Goal: Task Accomplishment & Management: Manage account settings

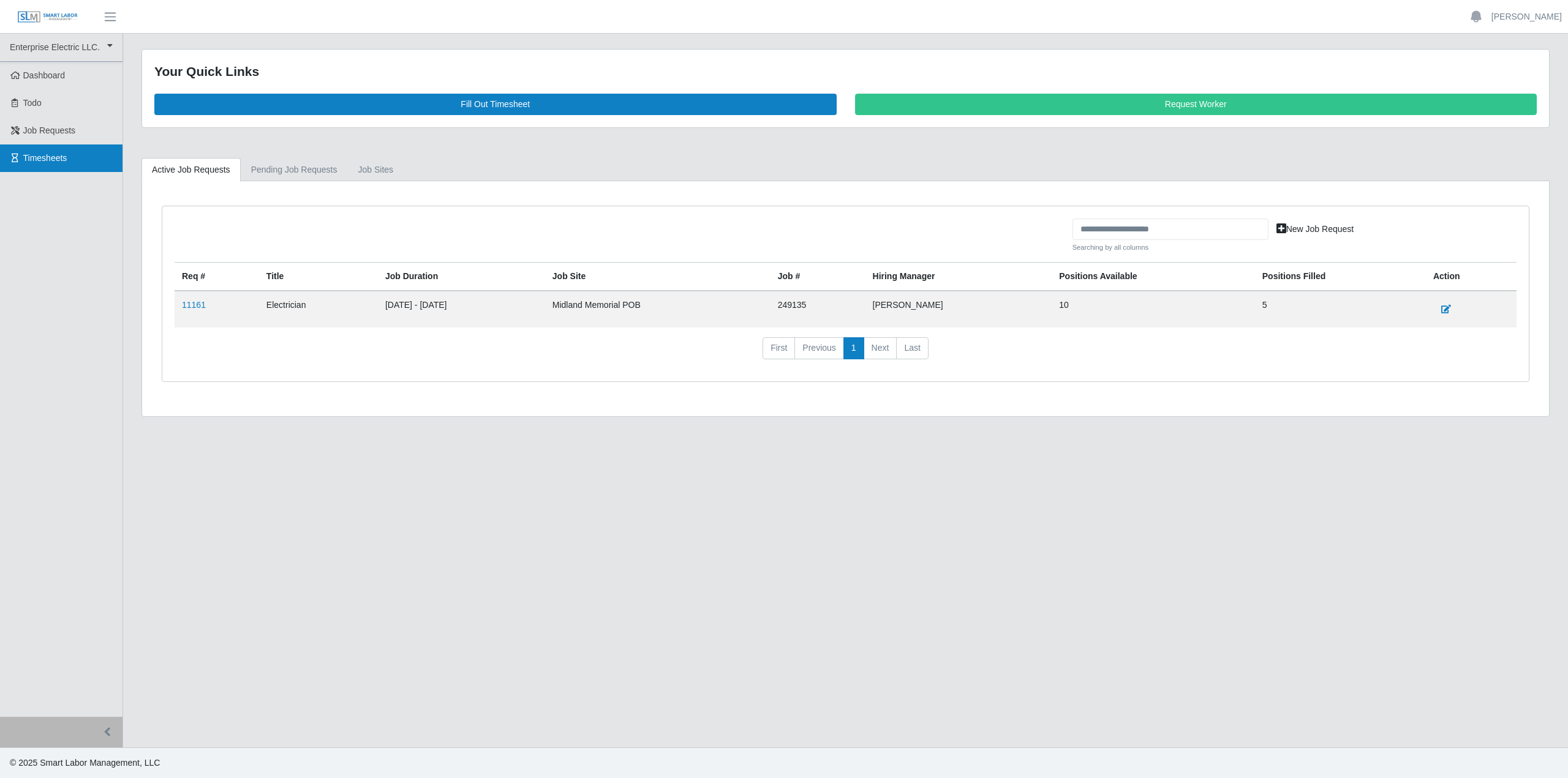
click at [44, 156] on span "Timesheets" at bounding box center [45, 158] width 44 height 9
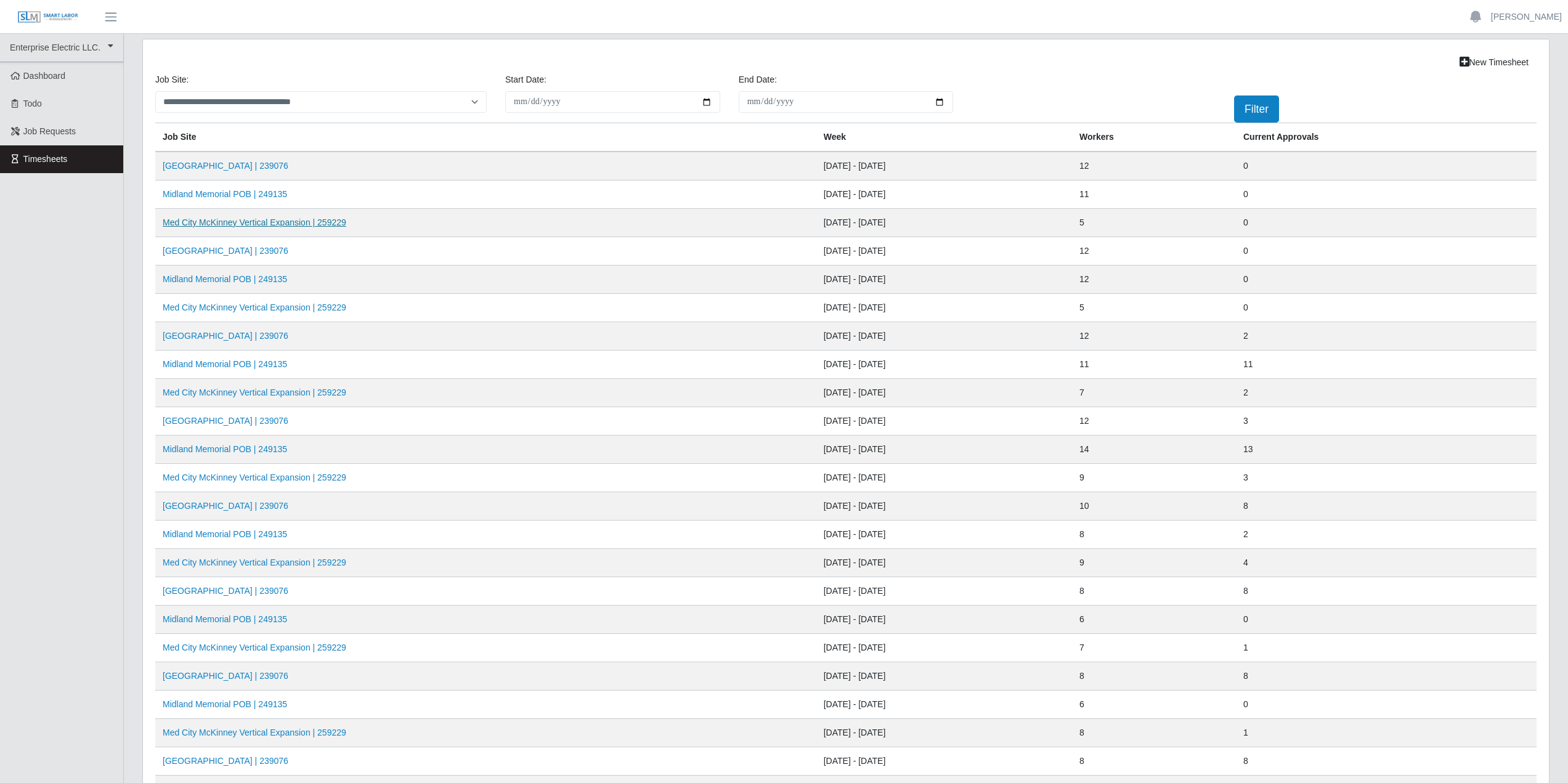
drag, startPoint x: 227, startPoint y: 226, endPoint x: 284, endPoint y: 250, distance: 61.8
click at [226, 226] on link "Med City McKinney Vertical Expansion | 259229" at bounding box center [254, 222] width 183 height 9
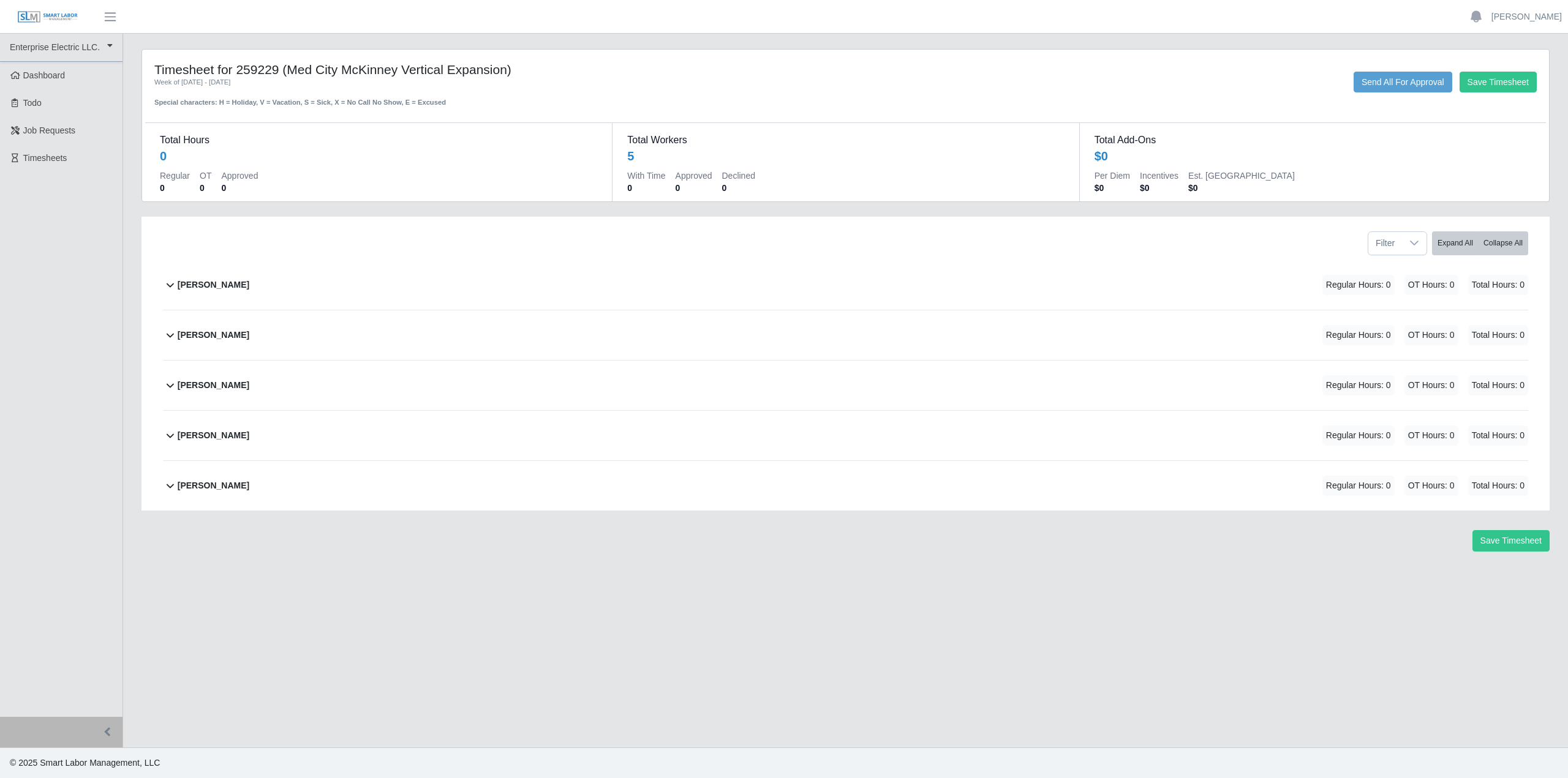
click at [192, 286] on b "Alliyah Soto" at bounding box center [213, 285] width 72 height 13
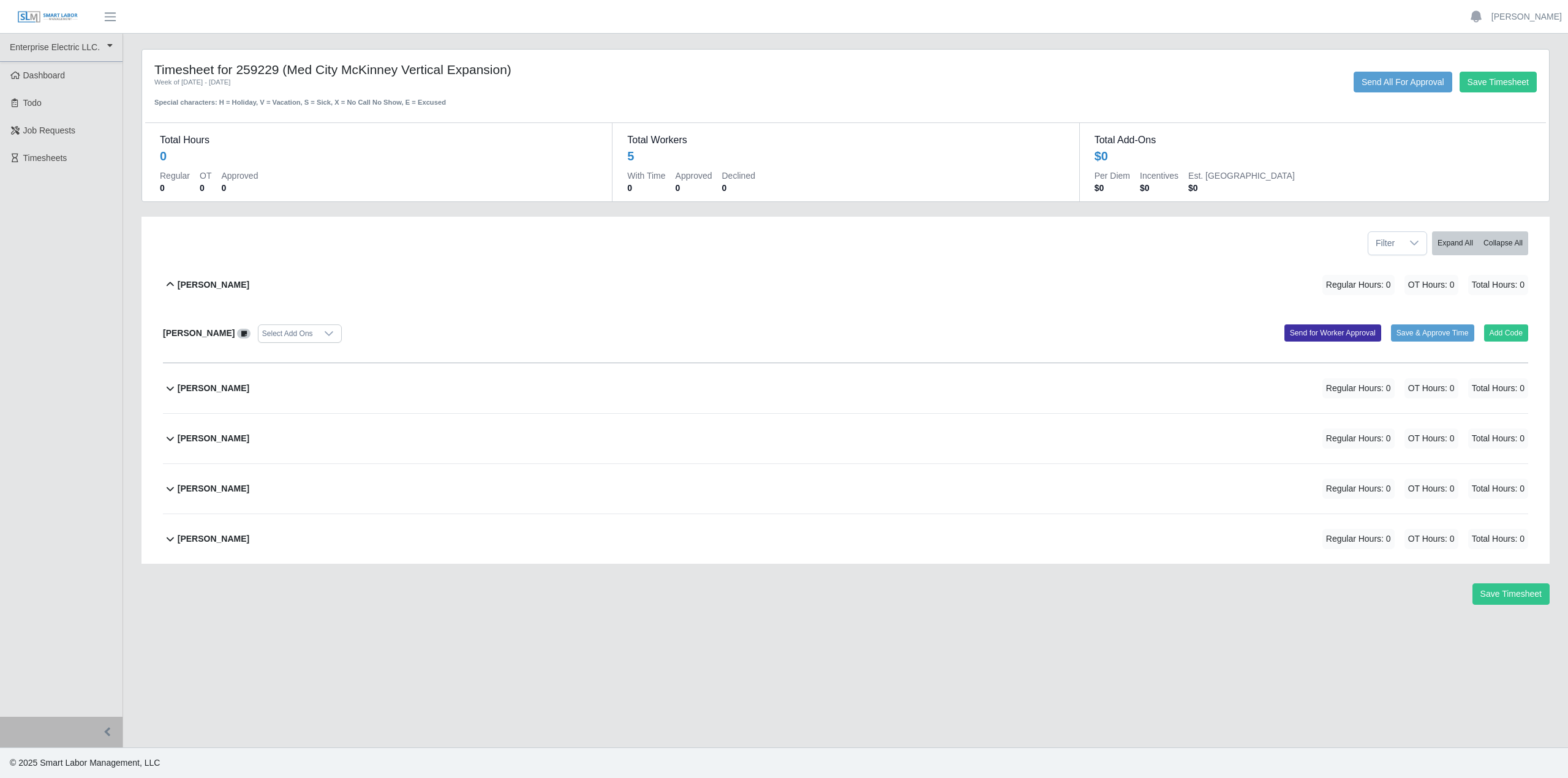
click at [177, 284] on icon at bounding box center [170, 285] width 15 height 15
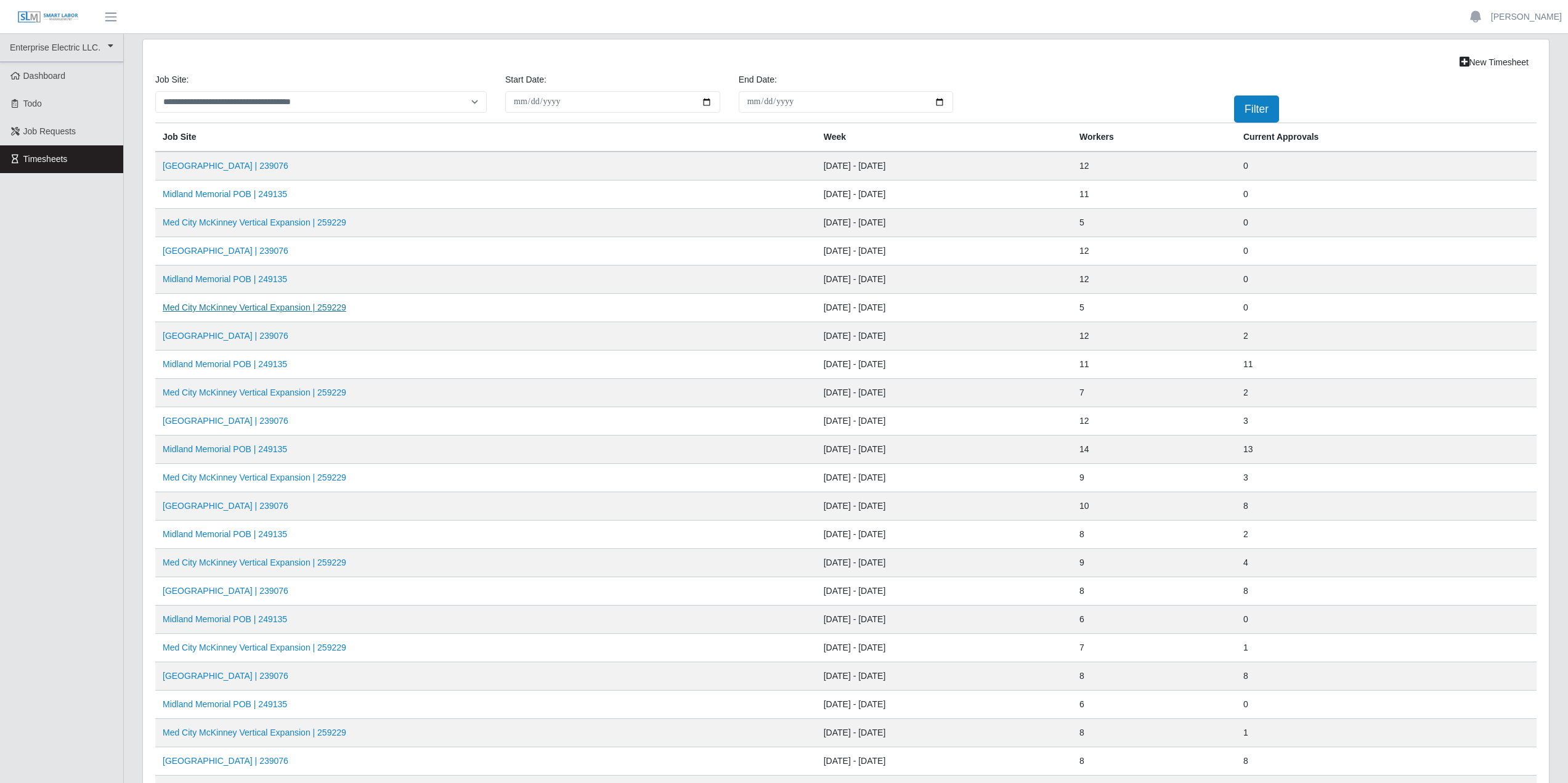
click at [210, 309] on link "Med City McKinney Vertical Expansion | 259229" at bounding box center [254, 307] width 183 height 9
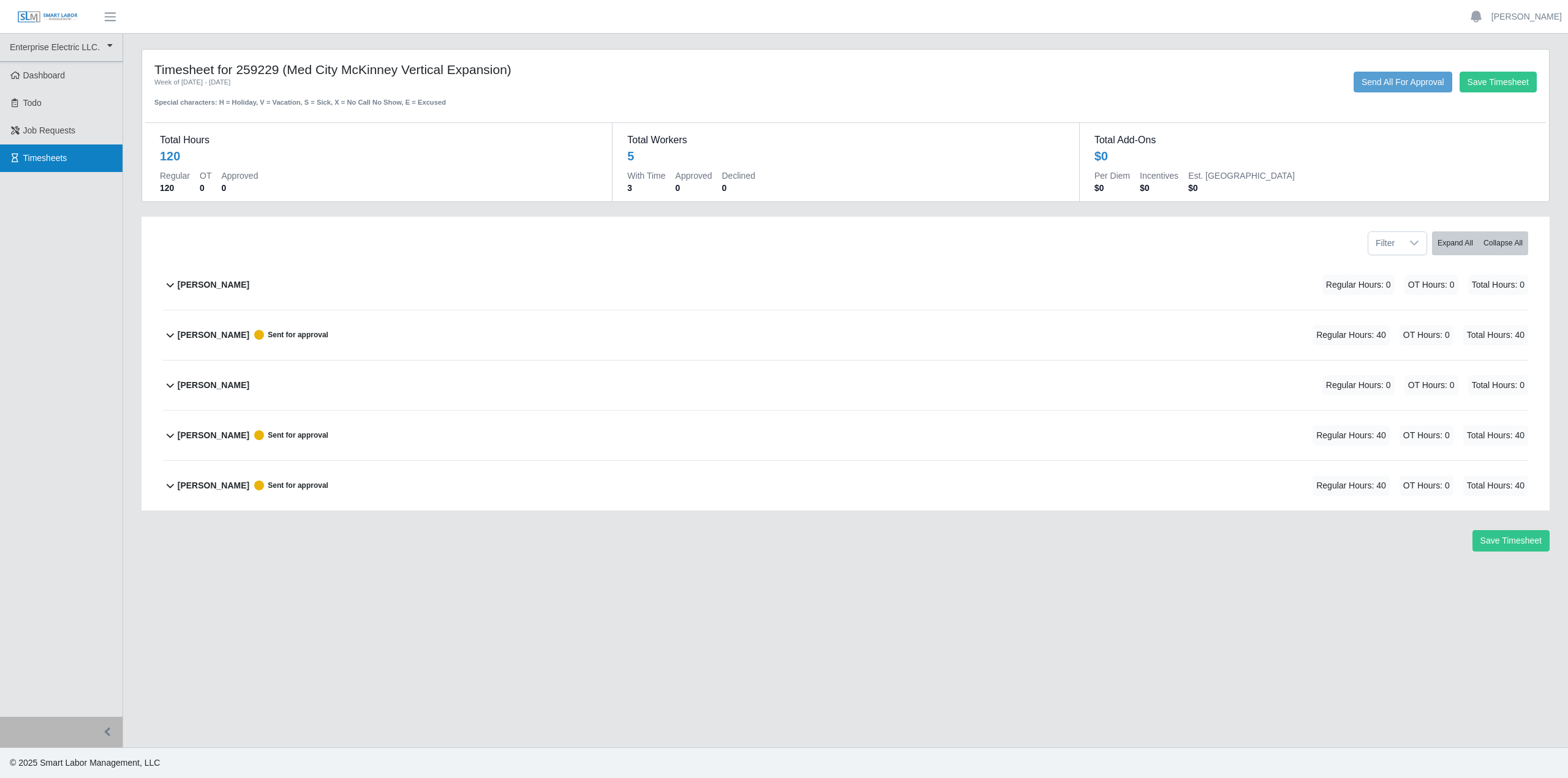
click at [50, 161] on span "Timesheets" at bounding box center [45, 158] width 44 height 9
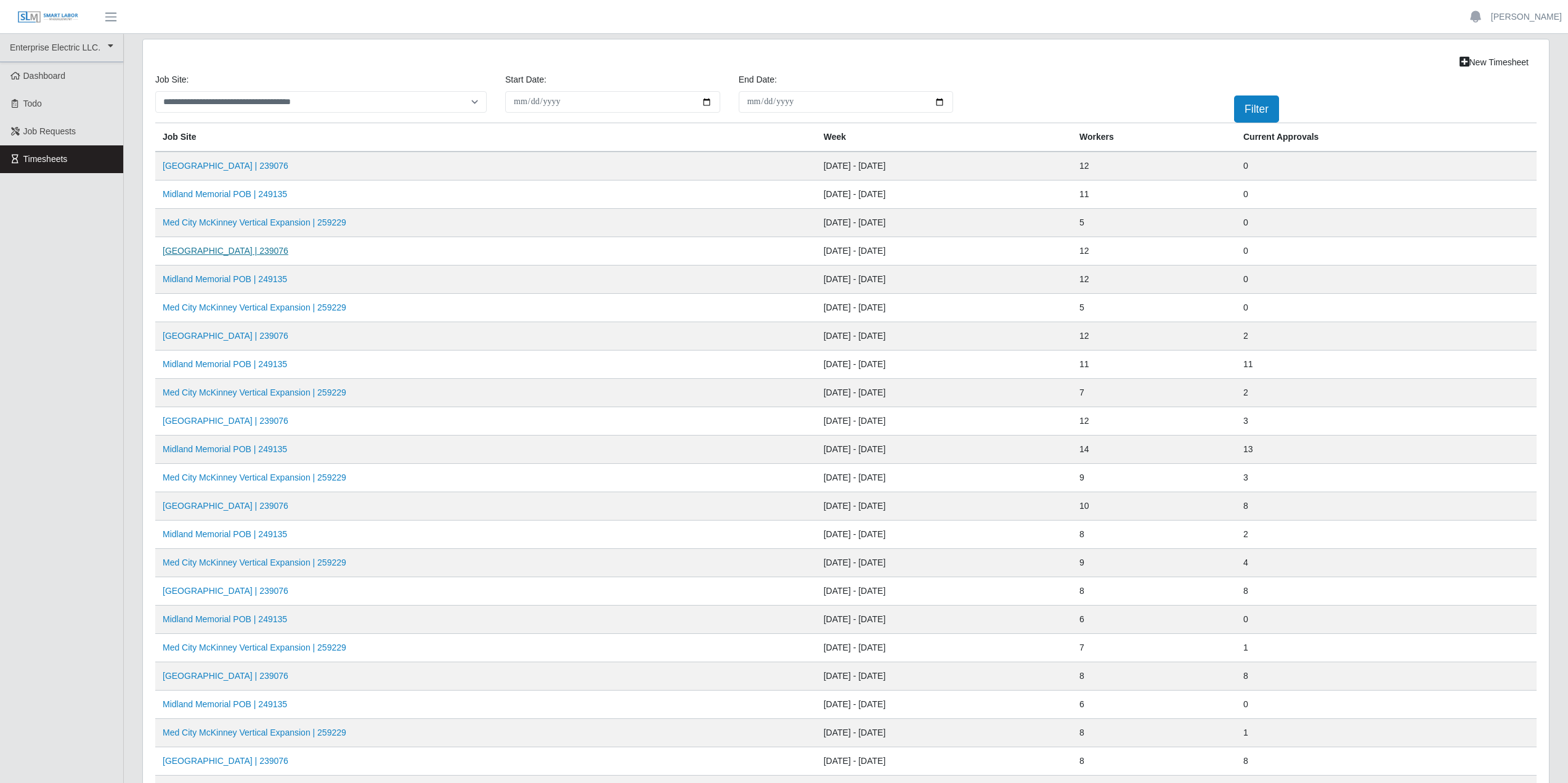
click at [223, 246] on link "[GEOGRAPHIC_DATA] | 239076" at bounding box center [225, 251] width 126 height 9
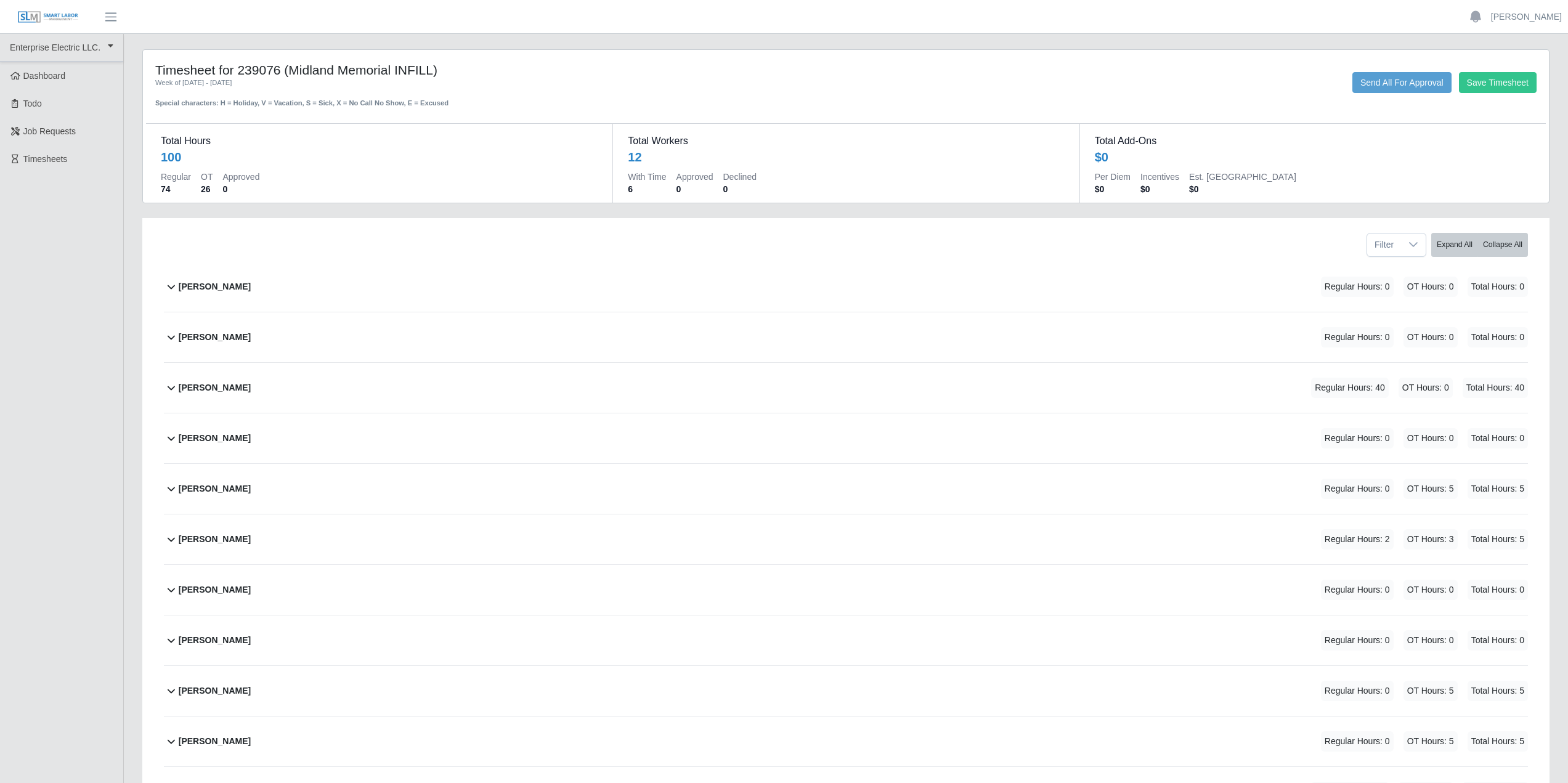
click at [189, 337] on b "Alliyah Soto" at bounding box center [214, 337] width 72 height 13
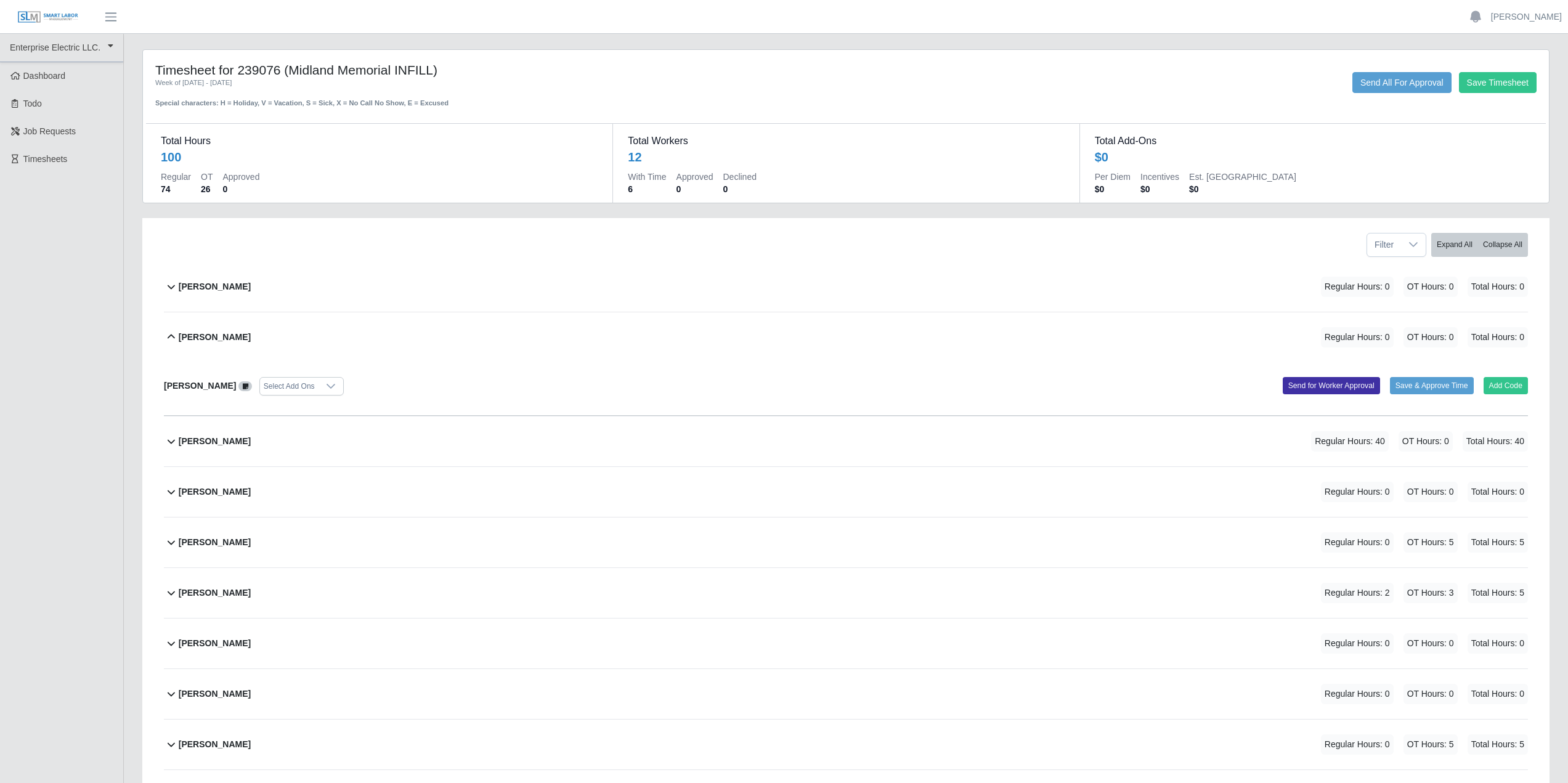
click at [194, 342] on b "Alliyah Soto" at bounding box center [214, 337] width 72 height 13
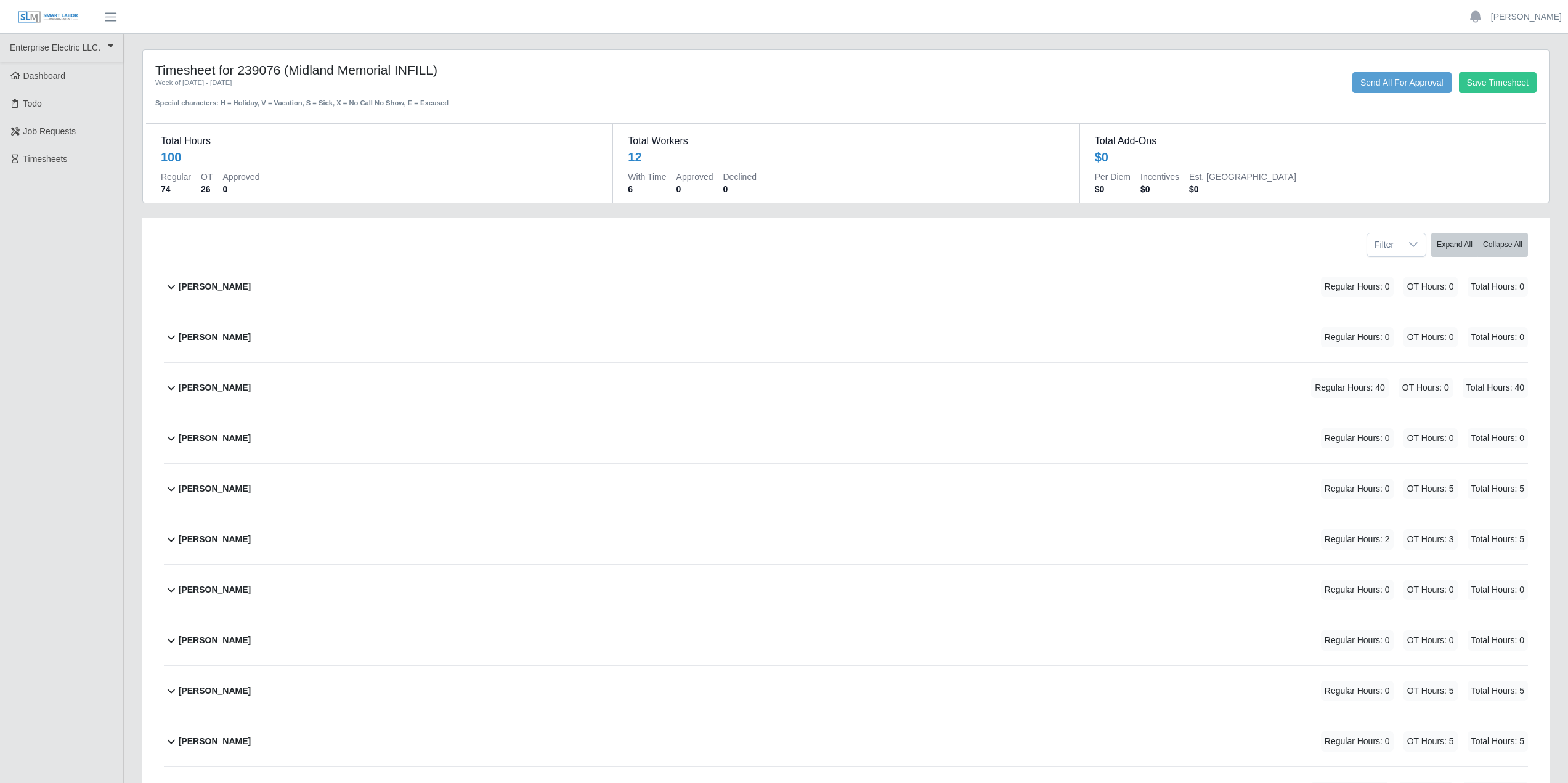
click at [168, 336] on icon at bounding box center [171, 337] width 15 height 15
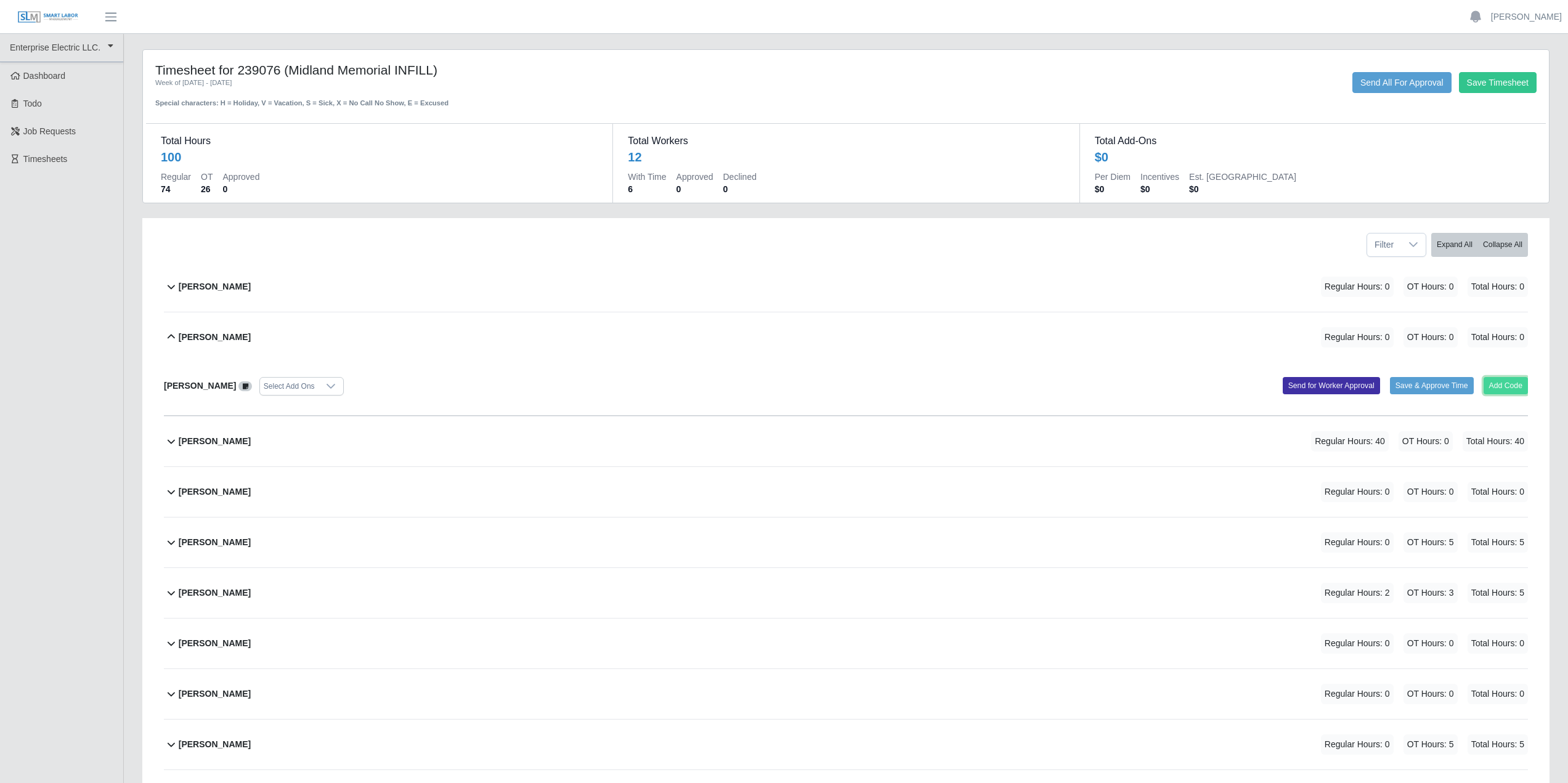
click at [1507, 387] on button "Add Code" at bounding box center [1506, 385] width 45 height 17
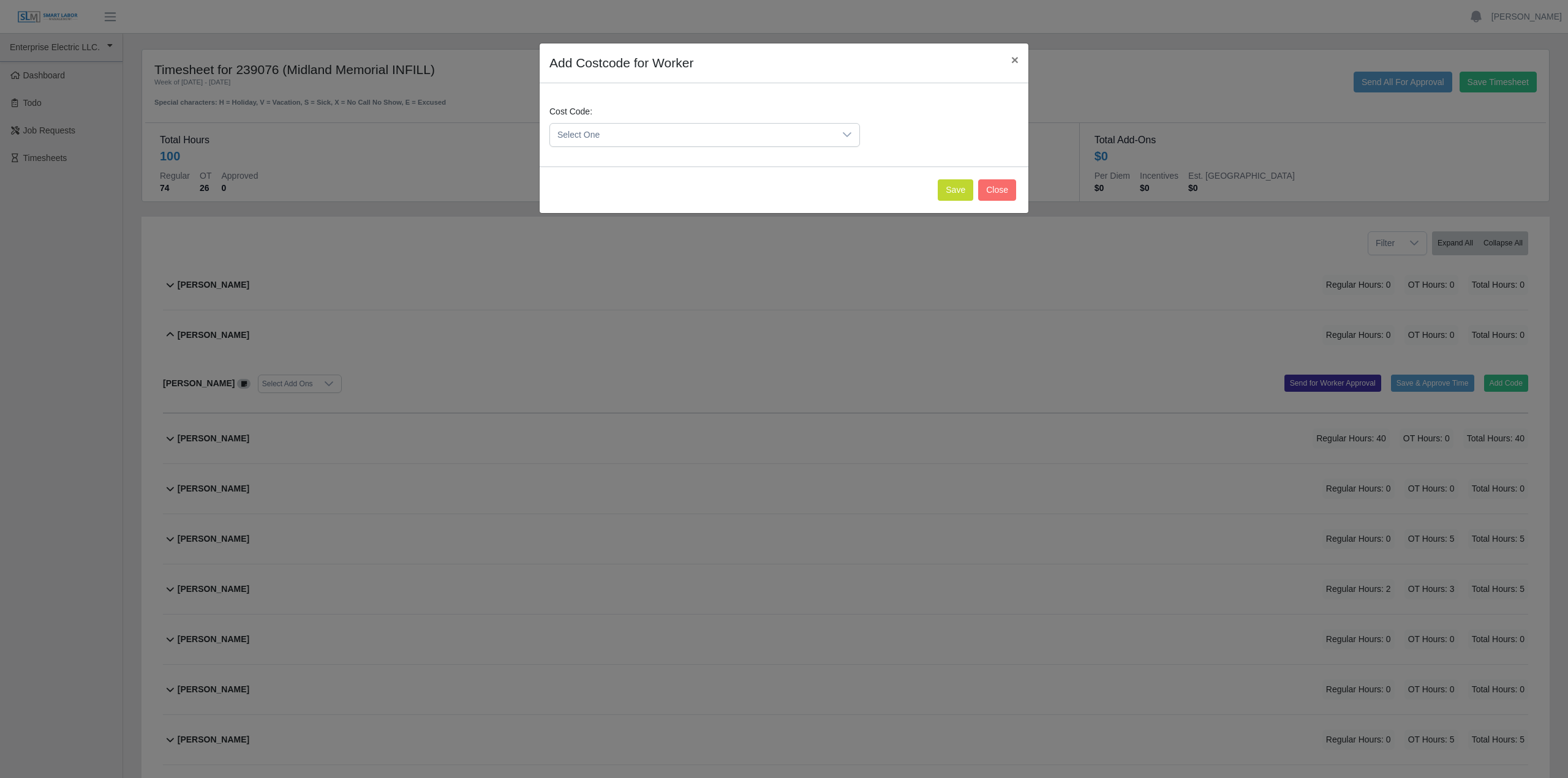
click at [826, 129] on span "Select One" at bounding box center [692, 134] width 285 height 22
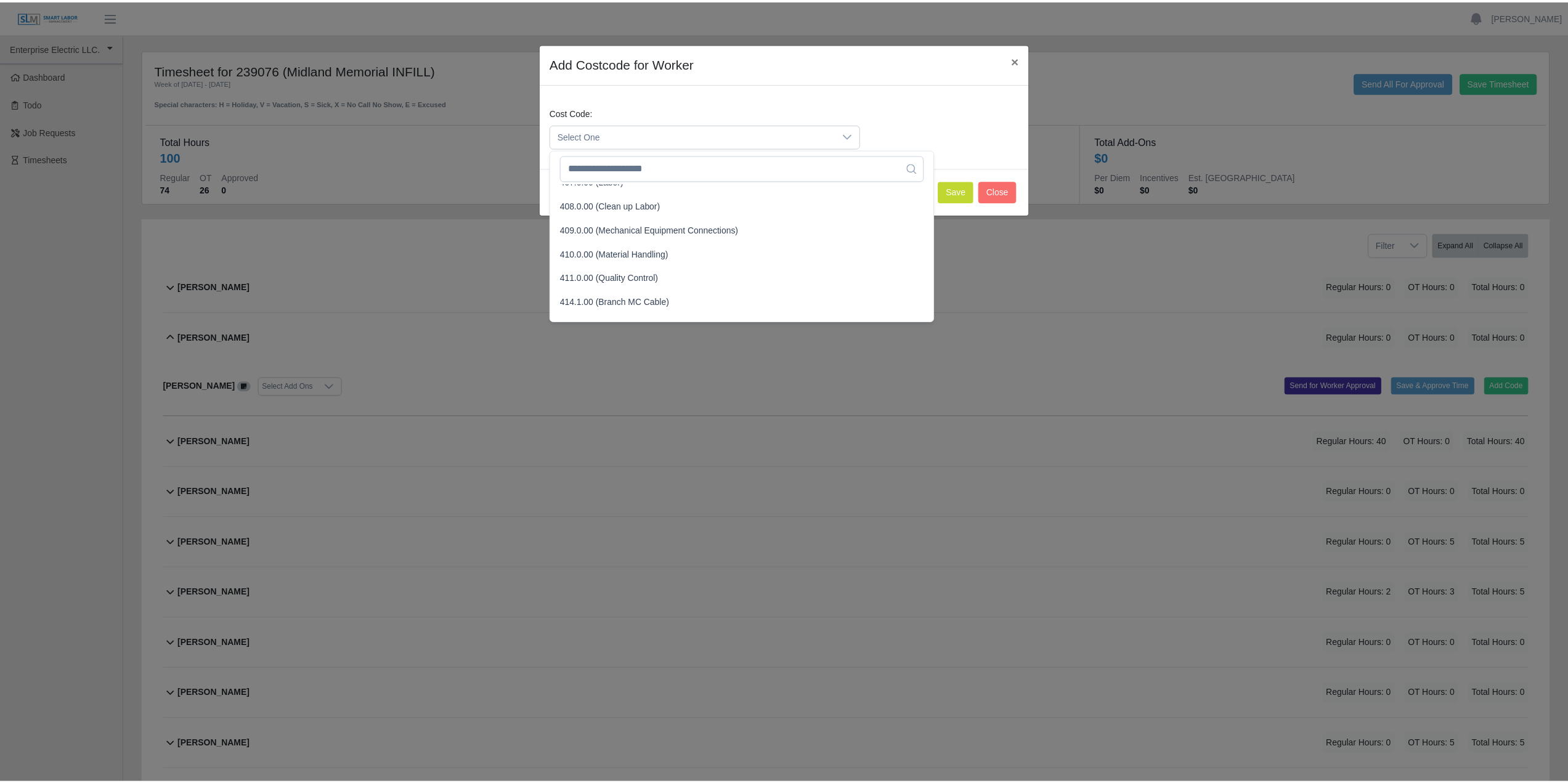
scroll to position [185, 0]
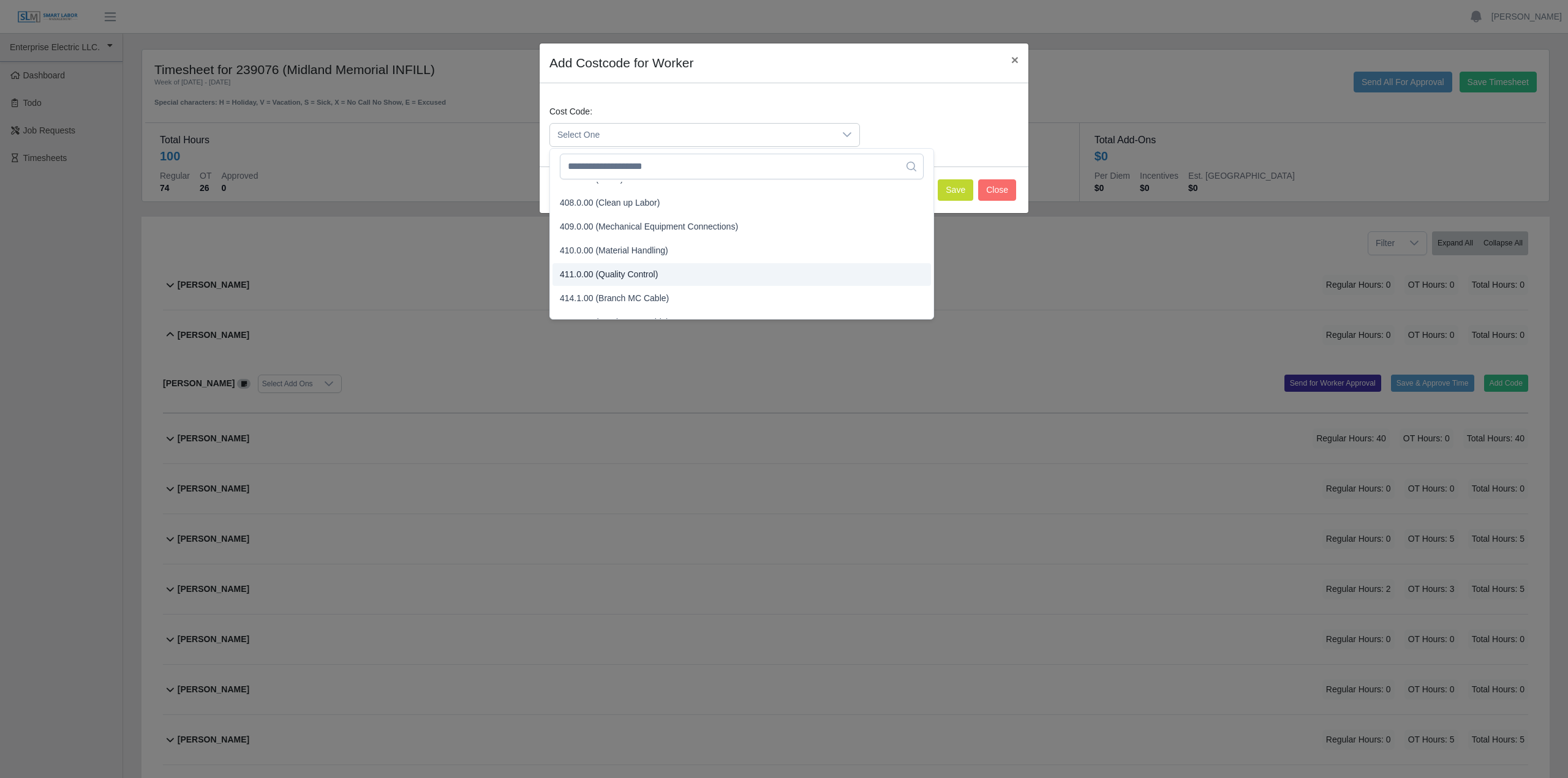
click at [624, 276] on span "411.0.00 (Quality Control)" at bounding box center [608, 275] width 98 height 13
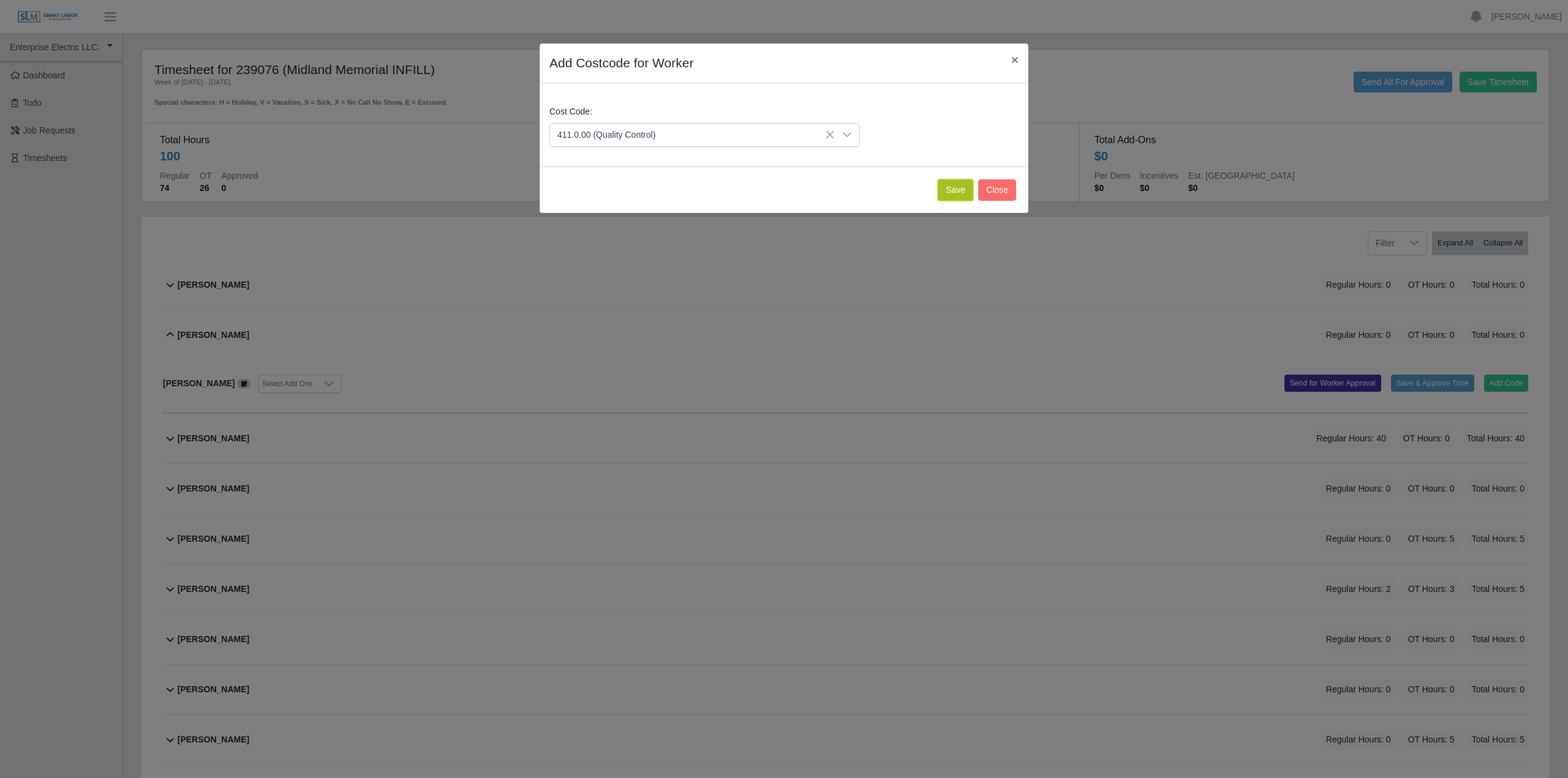
click at [945, 190] on button "Save" at bounding box center [955, 190] width 35 height 21
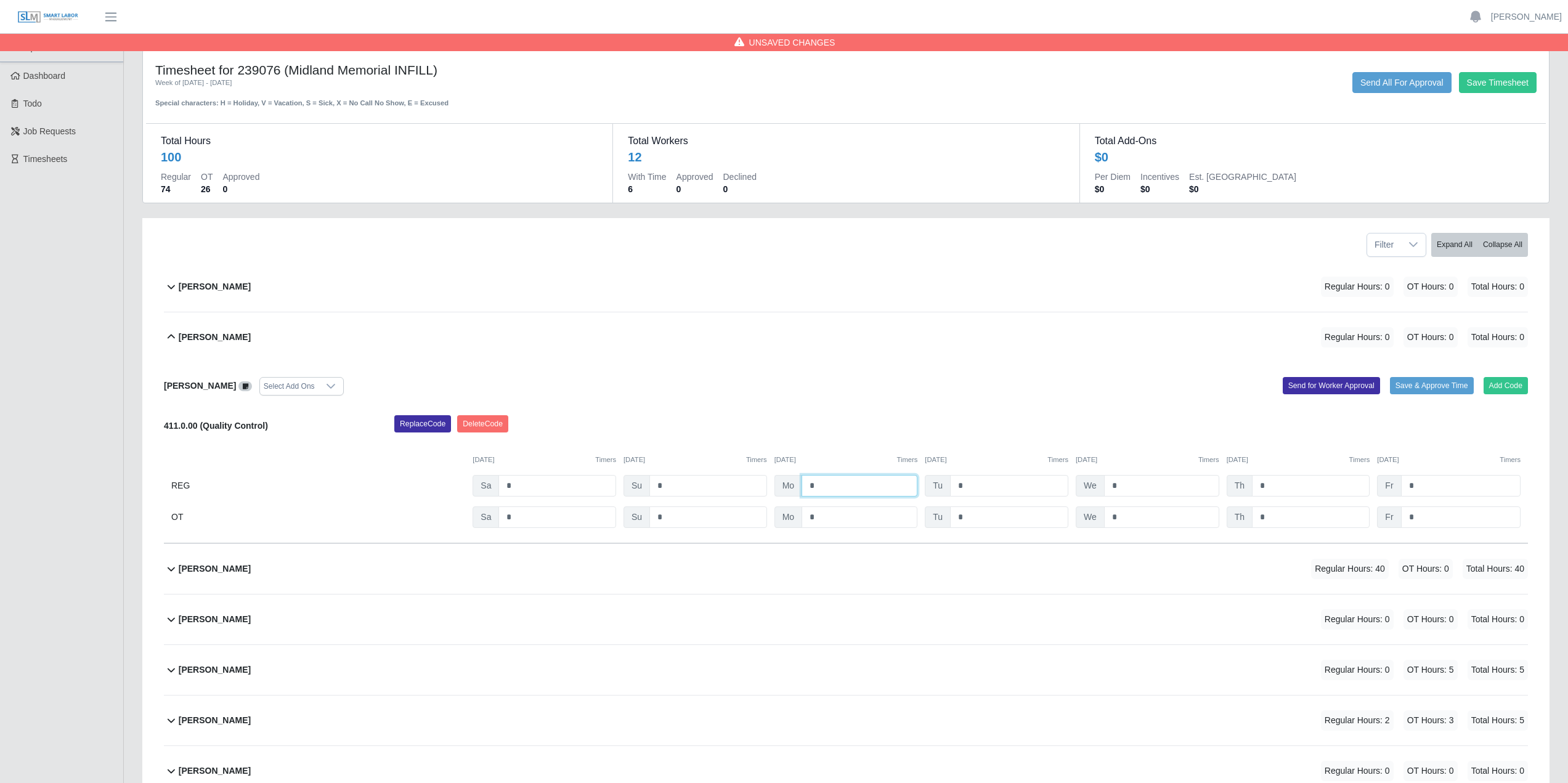
click at [844, 486] on input "*" at bounding box center [859, 486] width 116 height 22
type input "*"
click at [1028, 484] on input "*" at bounding box center [1009, 486] width 118 height 22
type input "*"
click at [1177, 478] on input "*" at bounding box center [1161, 486] width 116 height 22
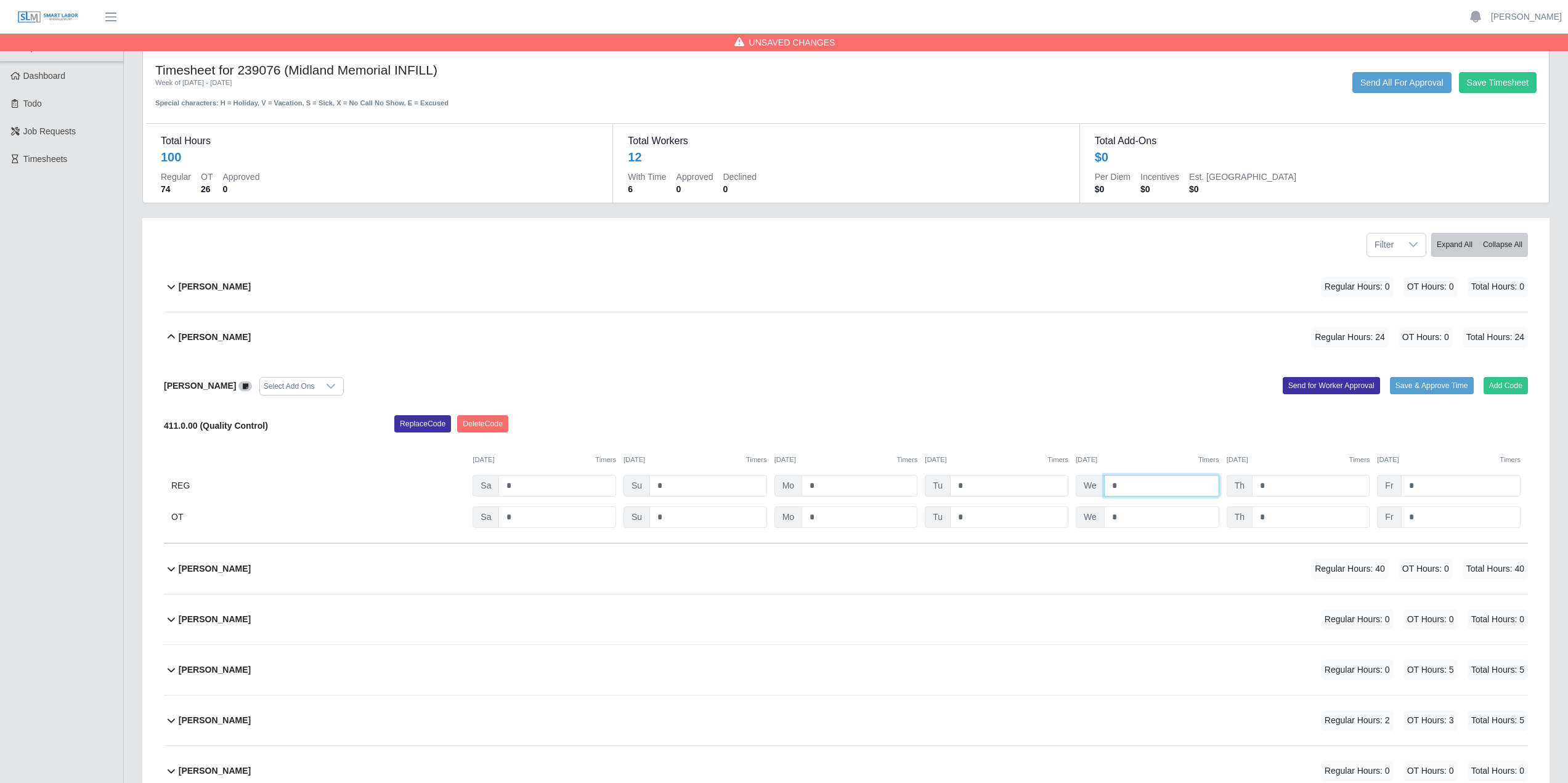
type input "*"
click at [1296, 482] on input "*" at bounding box center [1310, 486] width 117 height 22
type input "*"
click at [1445, 490] on input "*" at bounding box center [1460, 486] width 119 height 22
type input "*"
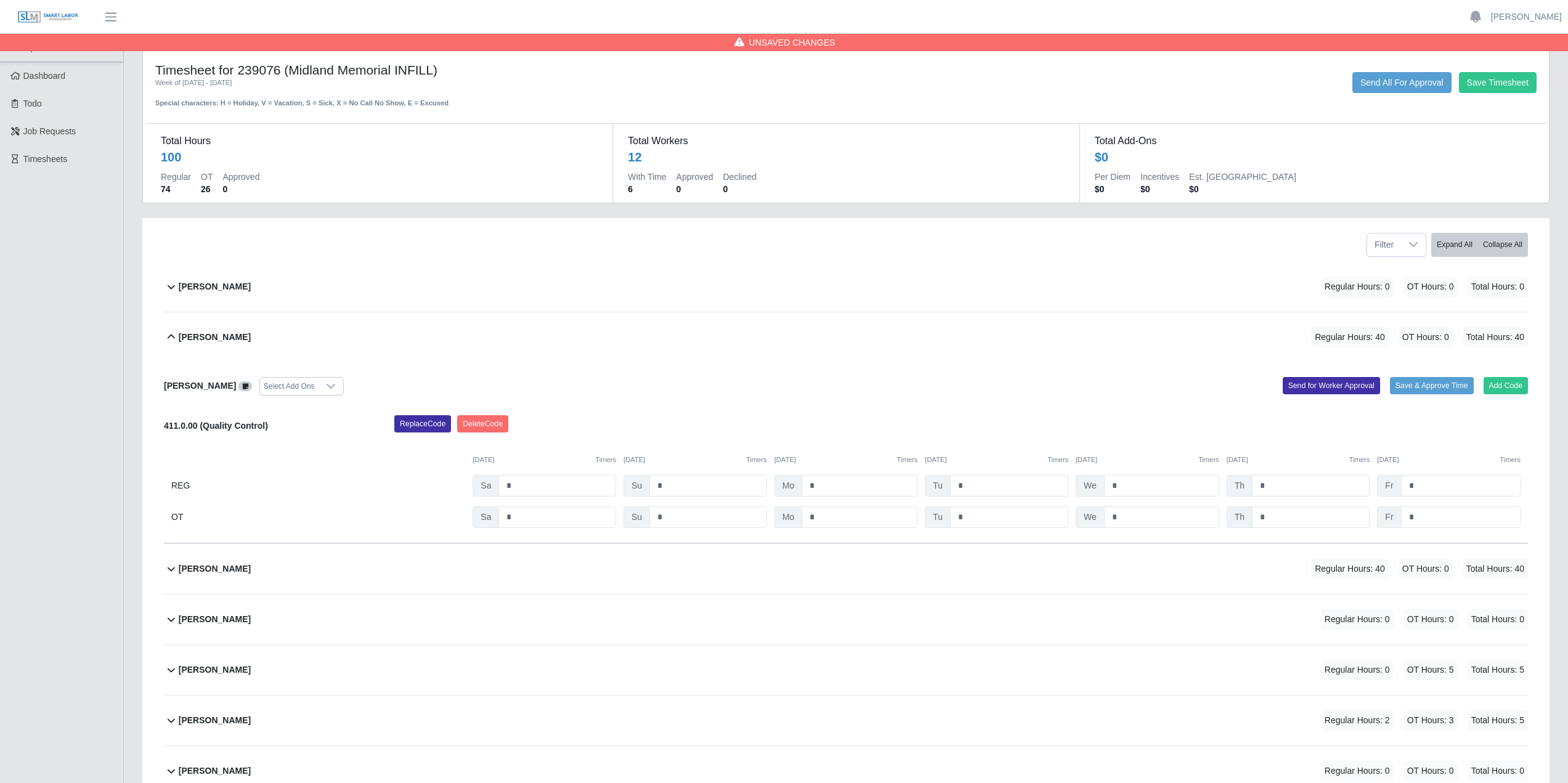
click at [1191, 383] on div "Add Code Save & Approve Time Send for Worker Approval" at bounding box center [1191, 386] width 691 height 19
click at [1322, 389] on button "Send for Worker Approval" at bounding box center [1331, 385] width 98 height 17
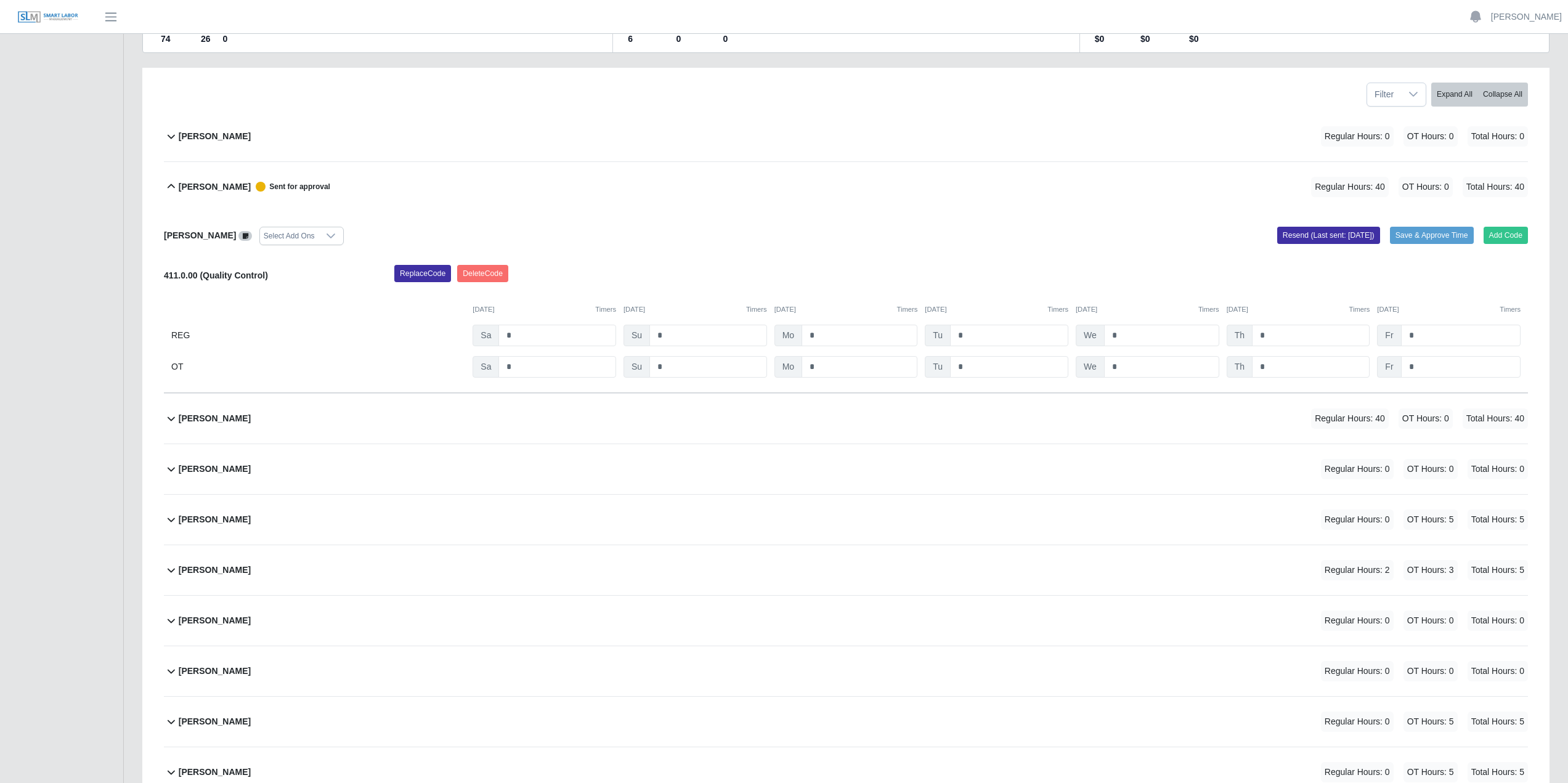
scroll to position [0, 0]
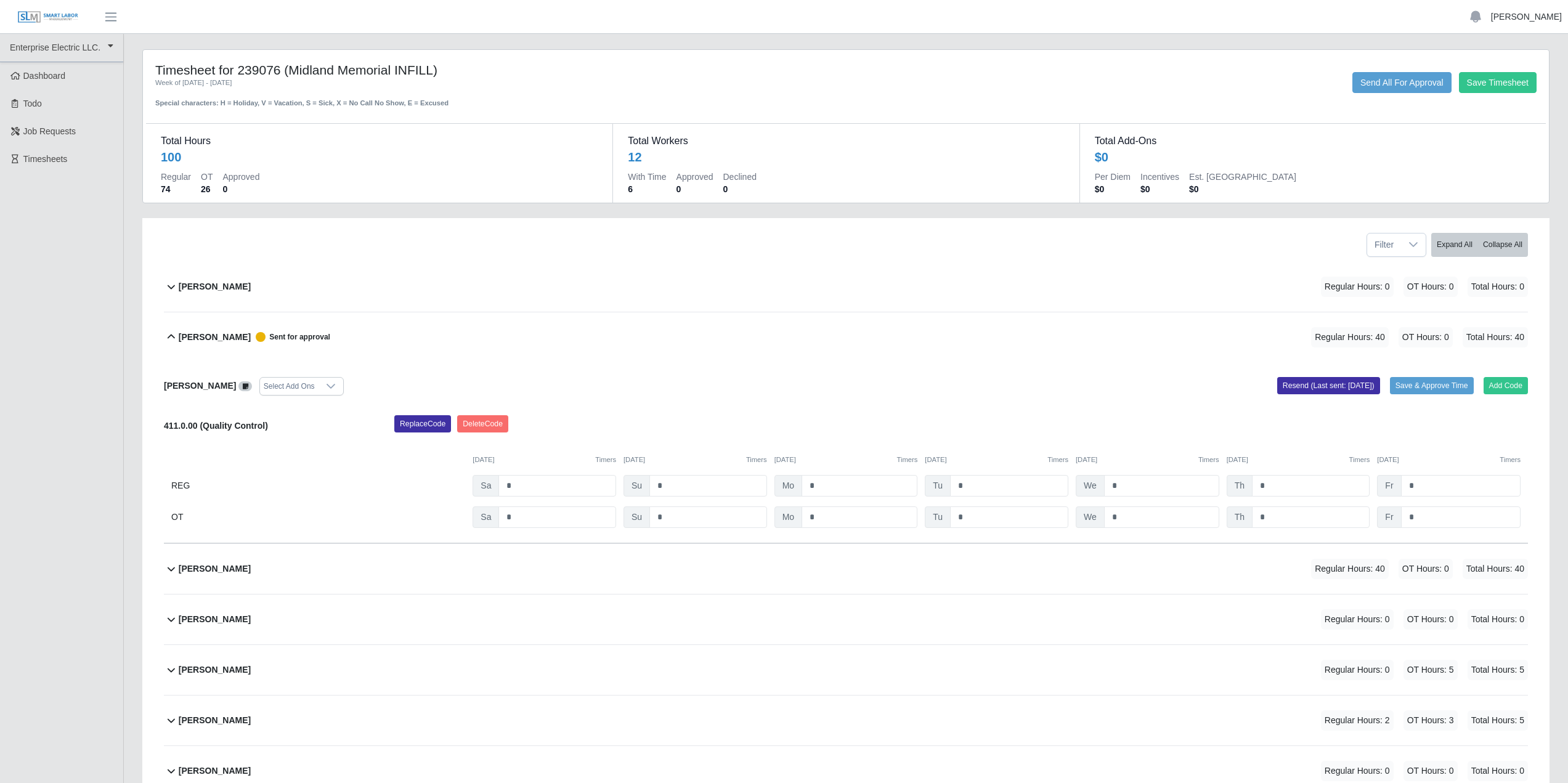
click at [1526, 13] on link "[PERSON_NAME]" at bounding box center [1526, 17] width 70 height 13
click at [1506, 88] on link "Logout" at bounding box center [1512, 86] width 111 height 26
